Goal: Navigation & Orientation: Find specific page/section

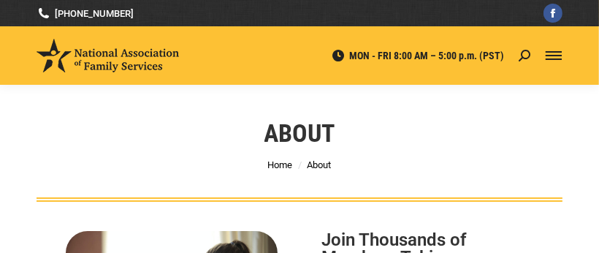
click at [555, 50] on div "Mobile menu icon" at bounding box center [553, 56] width 16 height 12
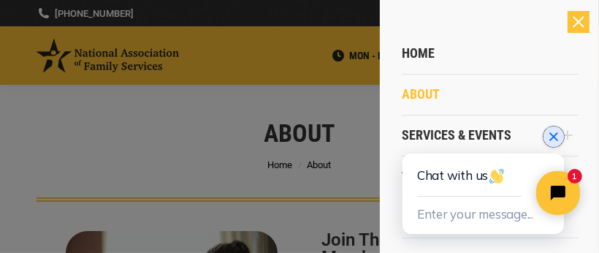
click at [554, 135] on icon "Close chat widget" at bounding box center [552, 136] width 15 height 15
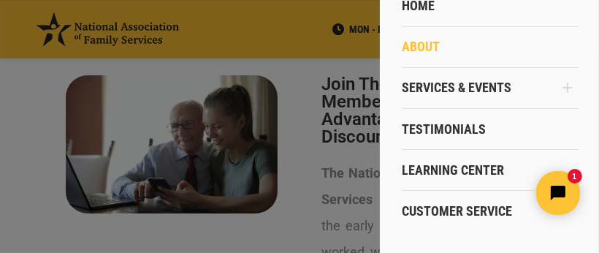
scroll to position [165, 0]
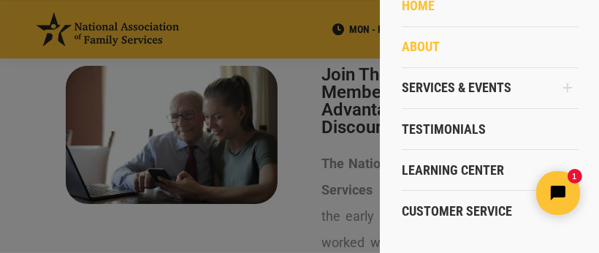
click at [513, 24] on link "Home" at bounding box center [490, 5] width 177 height 41
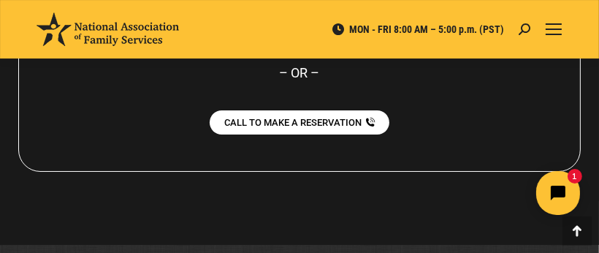
scroll to position [3919, 0]
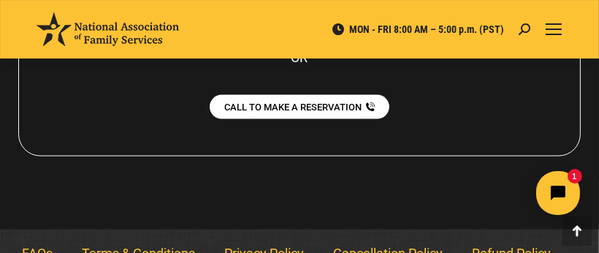
scroll to position [1699, 0]
